Goal: Information Seeking & Learning: Compare options

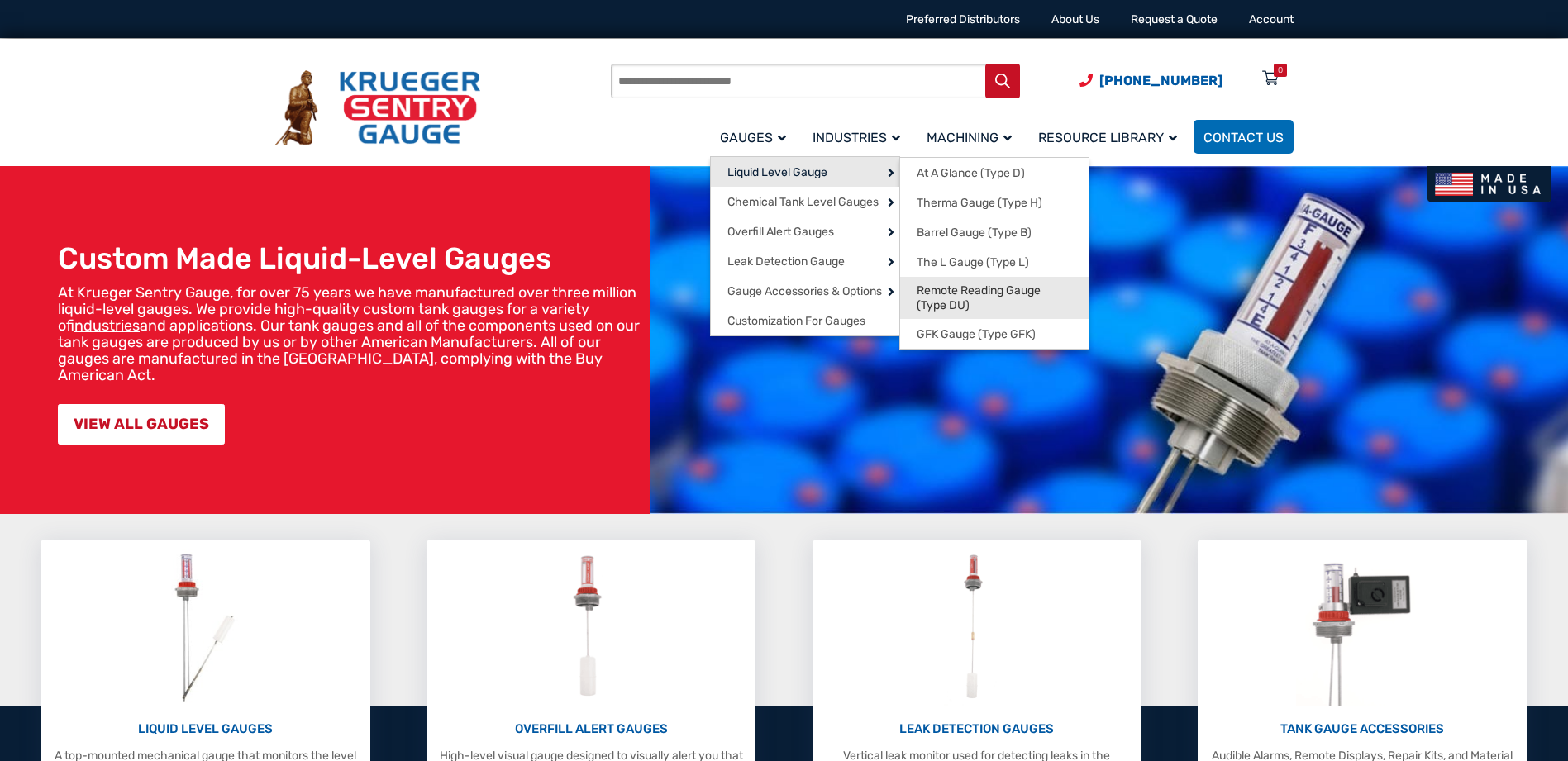
click at [939, 304] on span "Remote Reading Gauge (Type DU)" at bounding box center [994, 297] width 156 height 29
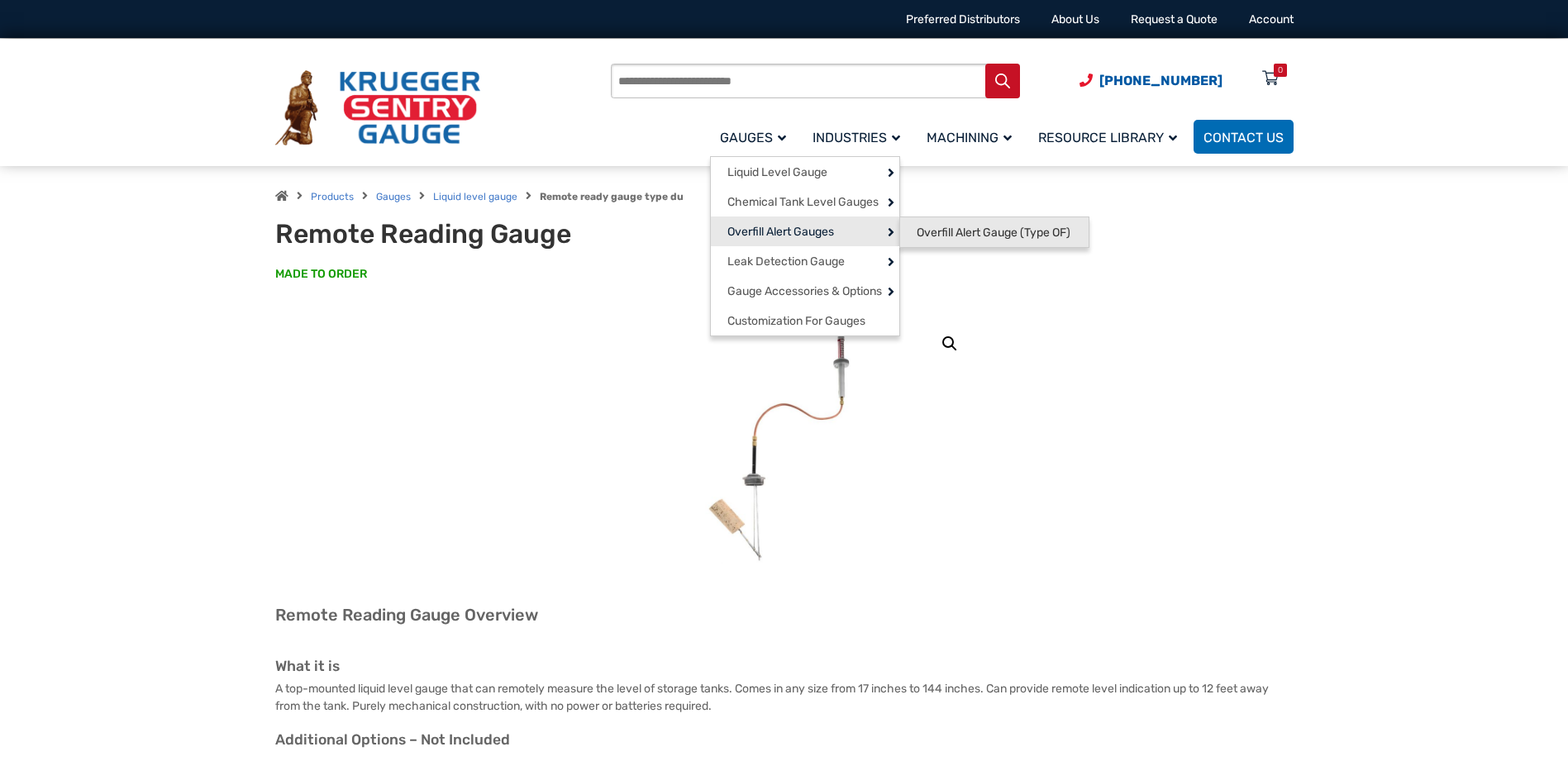
click at [954, 234] on span "Overfill Alert Gauge (Type OF)" at bounding box center [993, 232] width 154 height 15
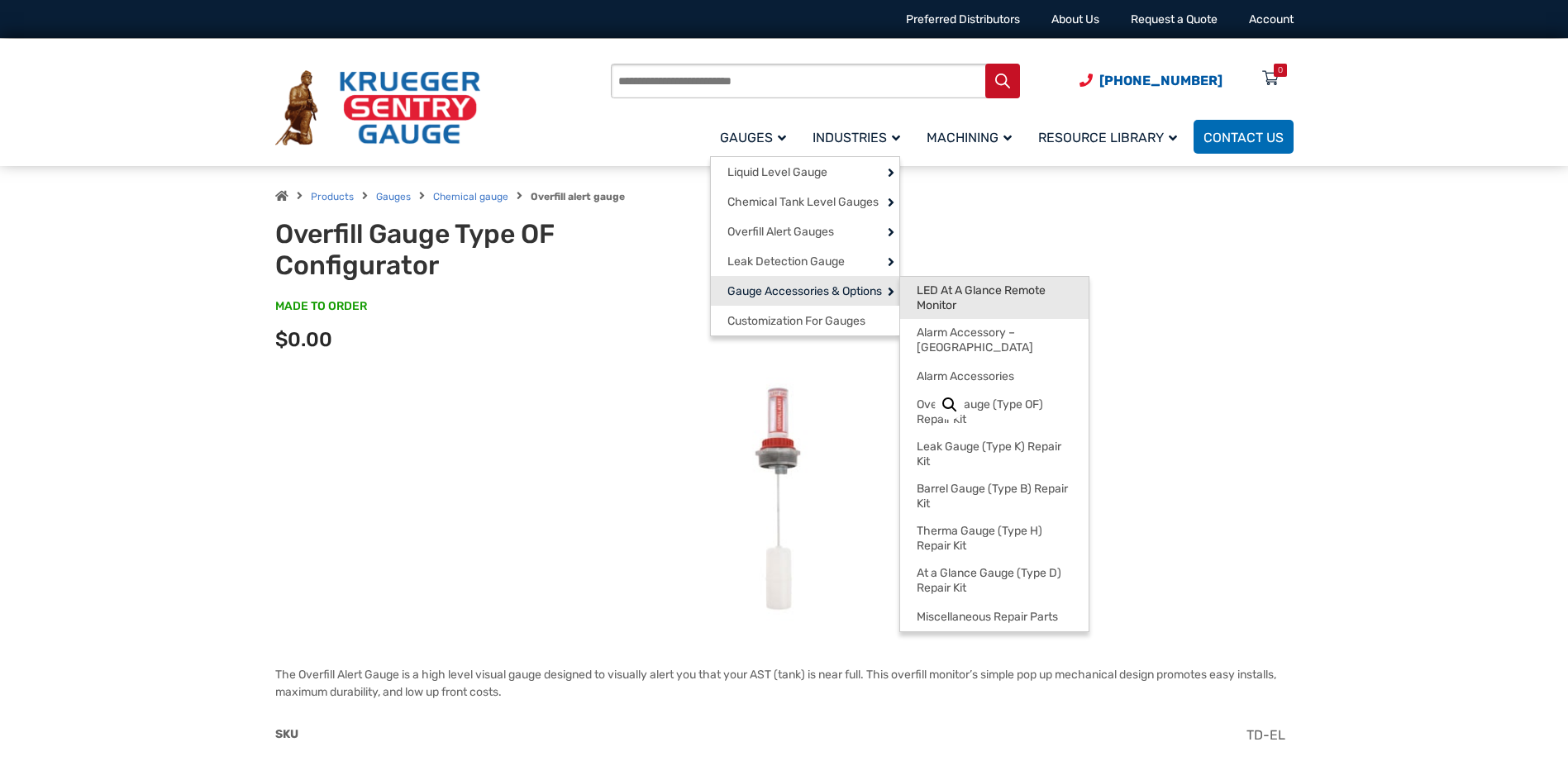
click at [971, 297] on span "LED At A Glance Remote Monitor" at bounding box center [994, 297] width 156 height 29
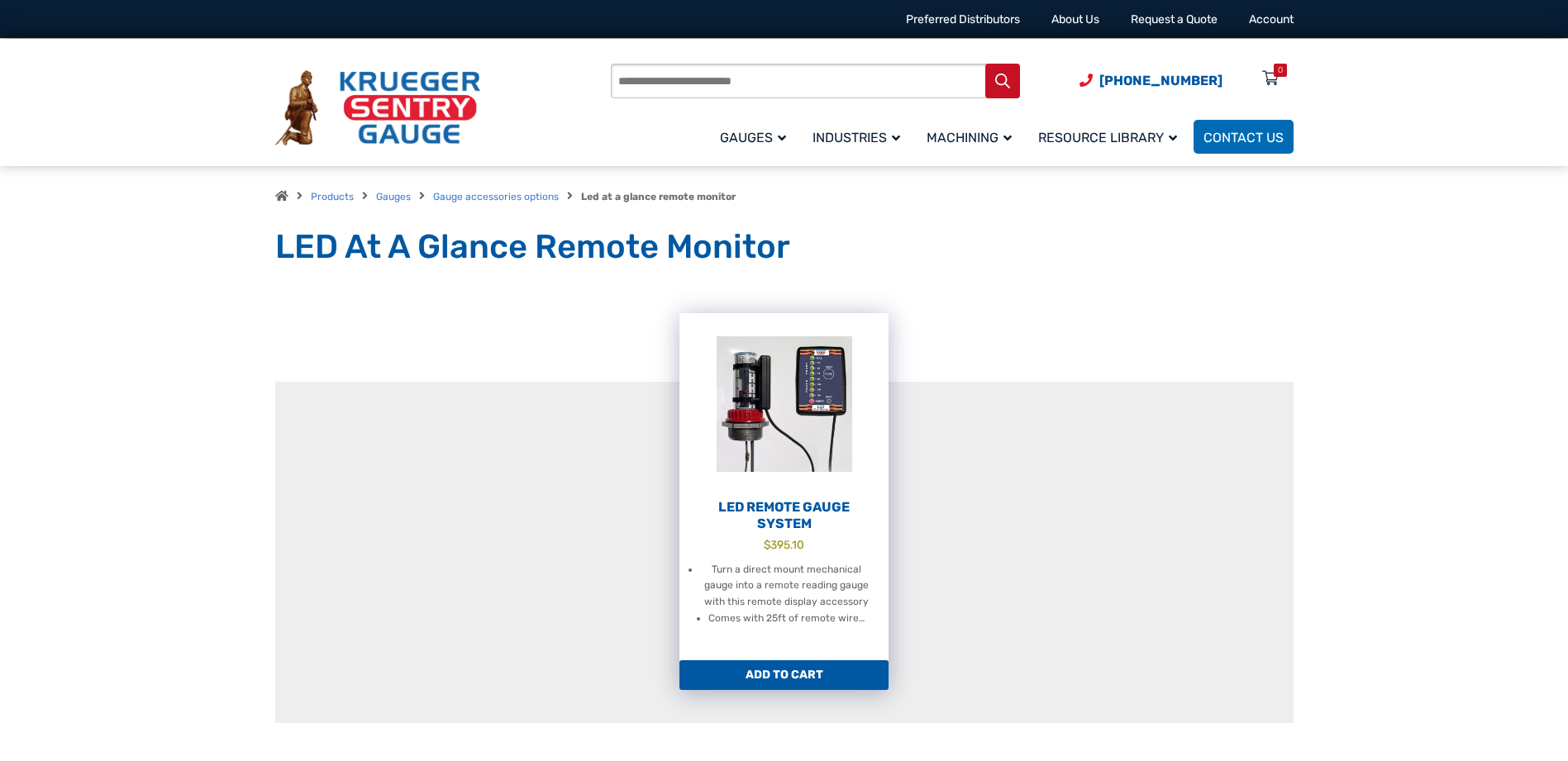
click at [782, 513] on h2 "LED Remote Gauge System" at bounding box center [784, 516] width 209 height 33
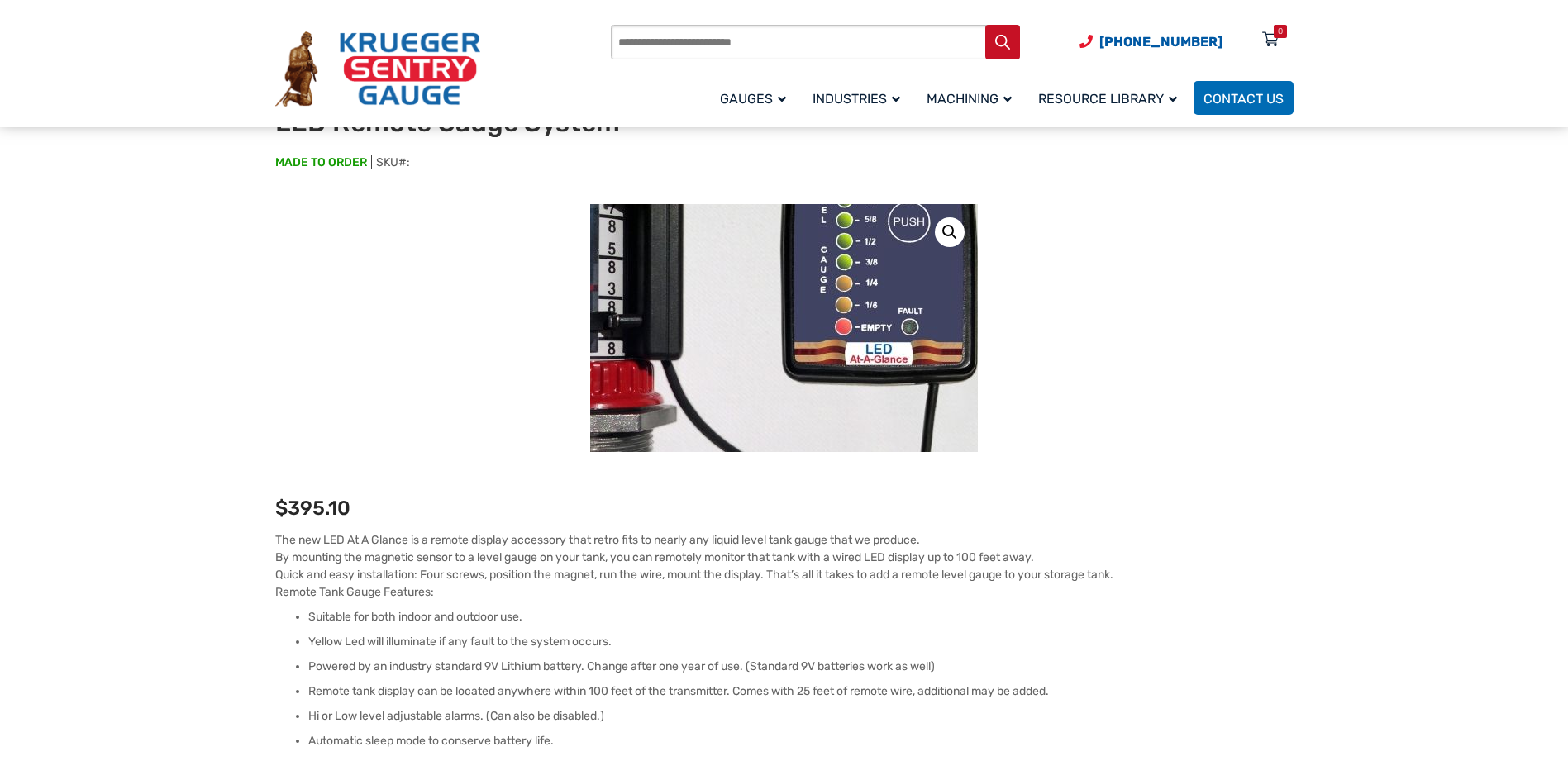
scroll to position [83, 0]
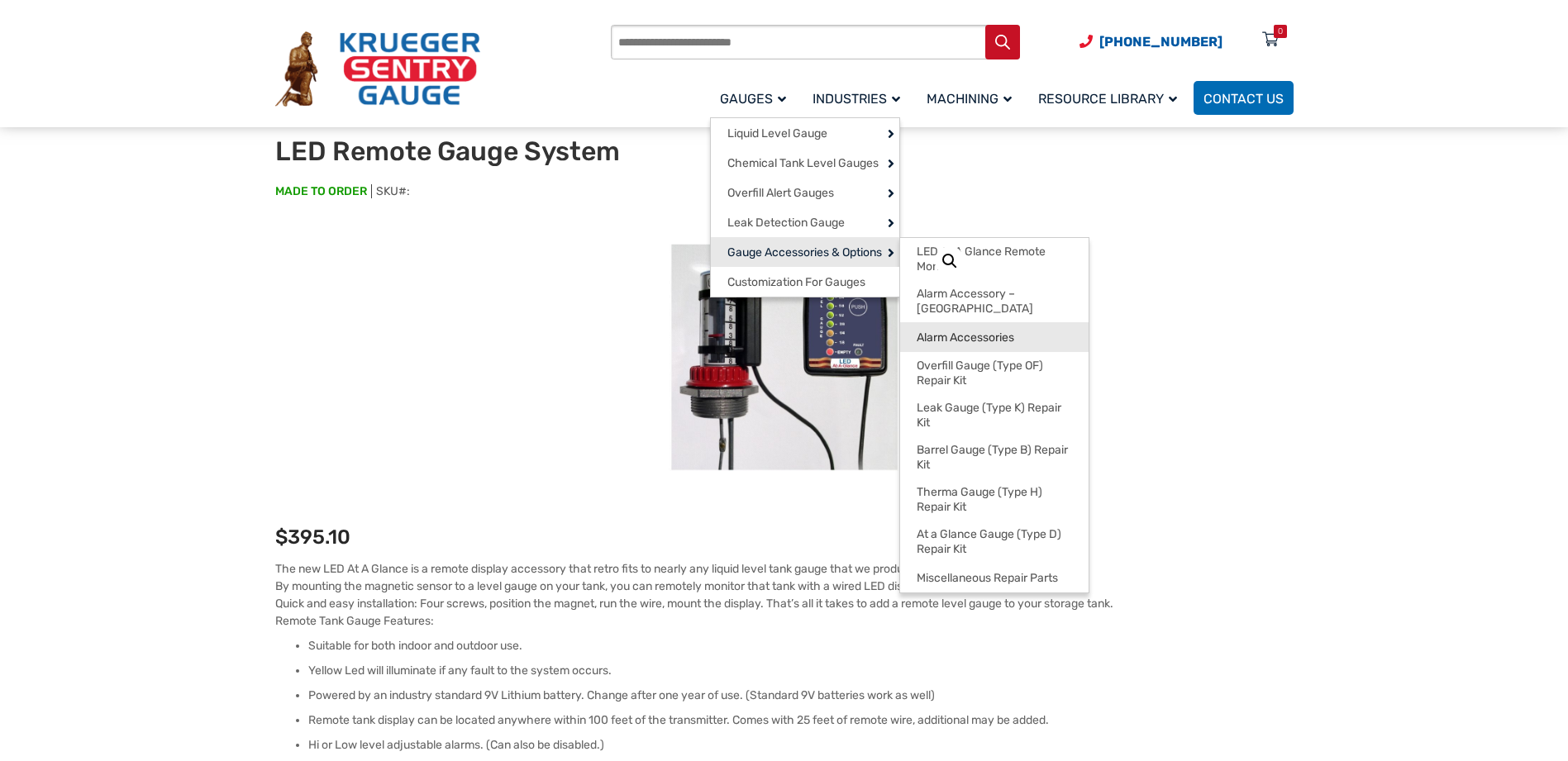
click at [960, 322] on link "Alarm Accessories" at bounding box center [994, 337] width 188 height 29
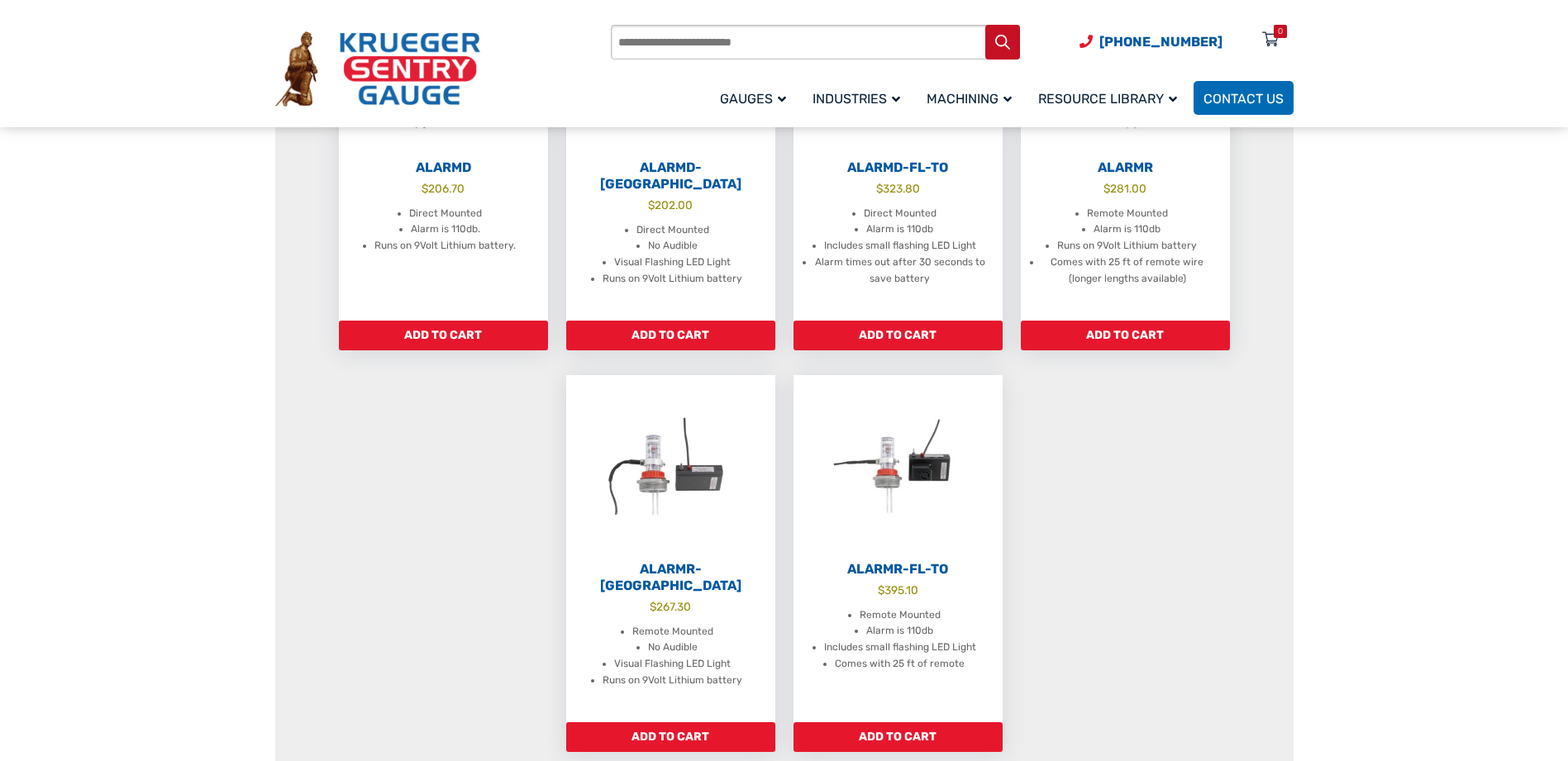
scroll to position [662, 0]
